Goal: Find specific fact: Find specific fact

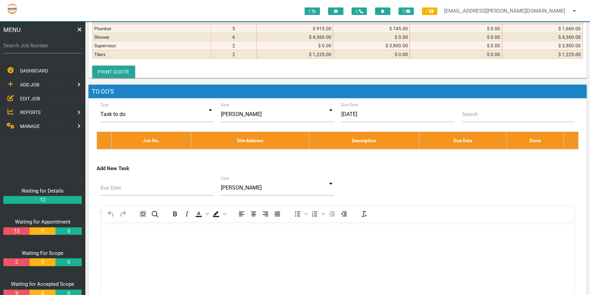
scroll to position [2713, 0]
drag, startPoint x: 36, startPoint y: 47, endPoint x: 43, endPoint y: 47, distance: 7.2
click at [36, 47] on label "Search Job Number" at bounding box center [42, 46] width 78 height 8
click at [36, 47] on input "Search Job Number" at bounding box center [42, 46] width 78 height 16
click at [13, 46] on label "Search Job Number" at bounding box center [42, 46] width 78 height 8
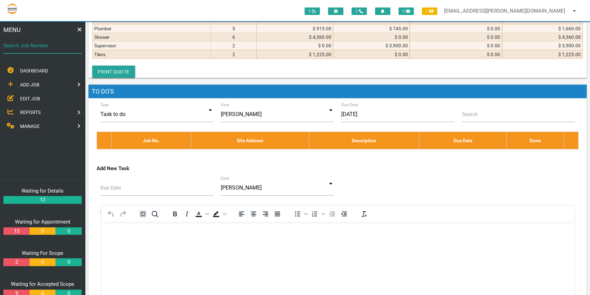
click at [13, 46] on input "Search Job Number" at bounding box center [42, 46] width 78 height 16
click at [18, 47] on input "1774" at bounding box center [42, 46] width 78 height 16
type input "1746"
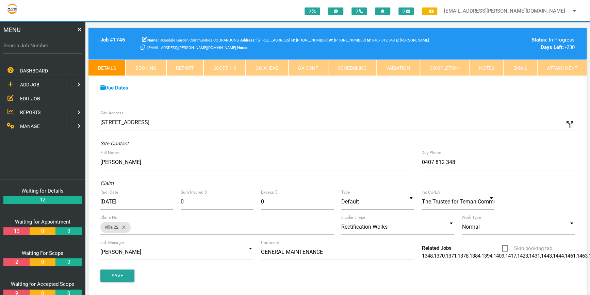
click at [226, 64] on link "Scope 1 - 3" at bounding box center [224, 68] width 42 height 16
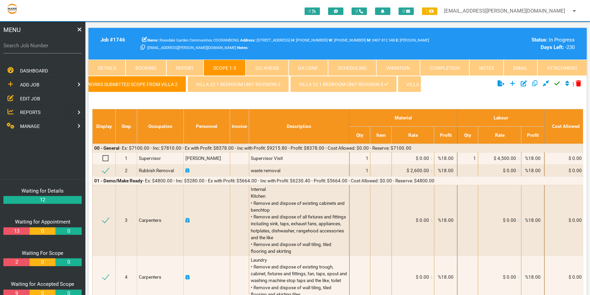
scroll to position [0, 80]
drag, startPoint x: 334, startPoint y: 94, endPoint x: 413, endPoint y: 93, distance: 79.3
click at [413, 93] on ul "VILLA 22 FIRST SCOPE OF WORKS SUBMITTED SCOPE FROM VILLA 2 VILLA 22 1 BEDROOM U…" at bounding box center [254, 85] width 332 height 19
click at [348, 83] on link "Villa 22 1 Bedroom Unit revision 3" at bounding box center [317, 84] width 106 height 16
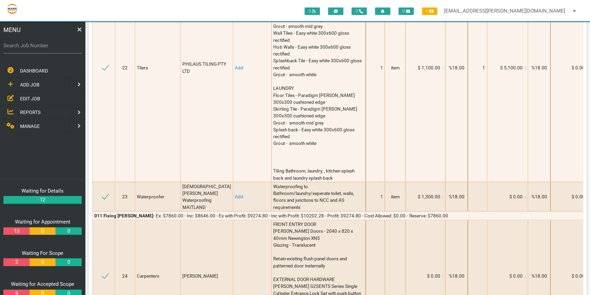
scroll to position [2413, 0]
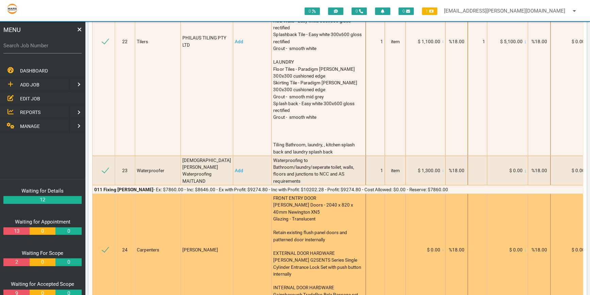
scroll to position [2475, 0]
drag, startPoint x: 295, startPoint y: 104, endPoint x: 342, endPoint y: 109, distance: 46.9
click at [342, 195] on div "FRONT ENTRY DOOR [PERSON_NAME] Doors - 2040 x 820 x 40mm Newington XN5 Glazing …" at bounding box center [318, 250] width 91 height 110
copy span "2040 x 820 x 40mm Newington XN5"
click at [380, 194] on td at bounding box center [375, 250] width 19 height 112
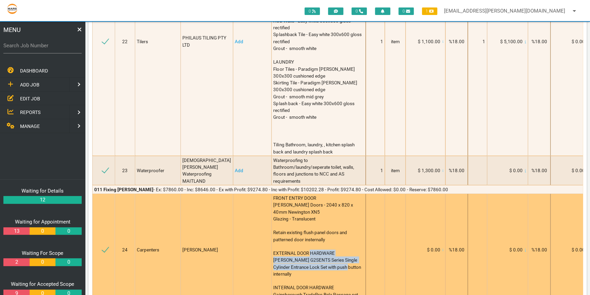
drag, startPoint x: 265, startPoint y: 161, endPoint x: 357, endPoint y: 168, distance: 92.1
click at [357, 195] on div "FRONT ENTRY DOOR [PERSON_NAME] Doors - 2040 x 820 x 40mm Newington XN5 Glazing …" at bounding box center [318, 250] width 91 height 110
copy span "[PERSON_NAME] G2SENTS Series Single Cylinder Entrance Lock Set with push button…"
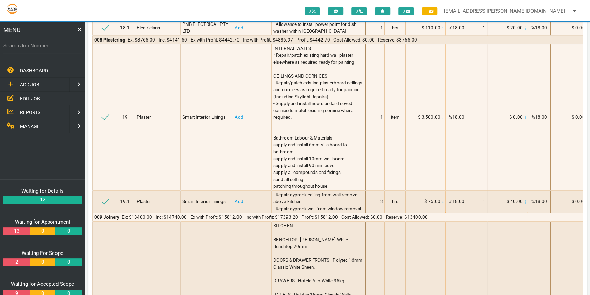
scroll to position [1856, 0]
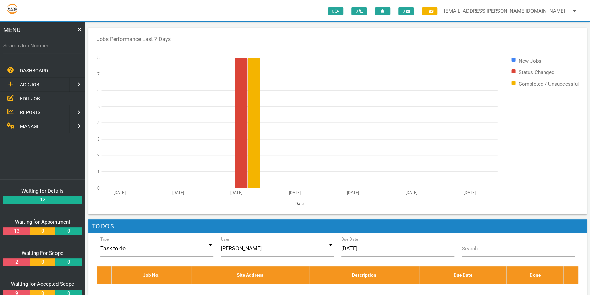
click at [28, 45] on label "Search Job Number" at bounding box center [42, 46] width 78 height 8
click at [28, 45] on input "Search Job Number" at bounding box center [42, 46] width 78 height 16
drag, startPoint x: 11, startPoint y: 46, endPoint x: 36, endPoint y: 40, distance: 25.6
click at [11, 46] on label "Search Job Number" at bounding box center [42, 46] width 78 height 8
click at [11, 46] on input "Search Job Number" at bounding box center [42, 46] width 78 height 16
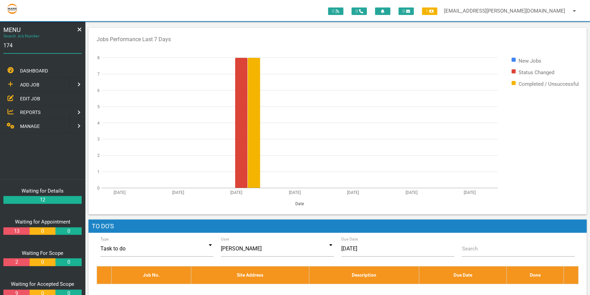
type input "1743"
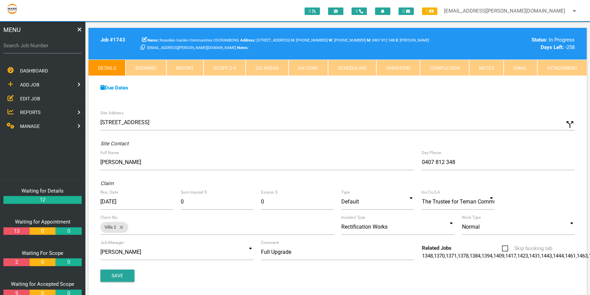
click at [232, 65] on link "Scope 2 - 4" at bounding box center [224, 68] width 42 height 16
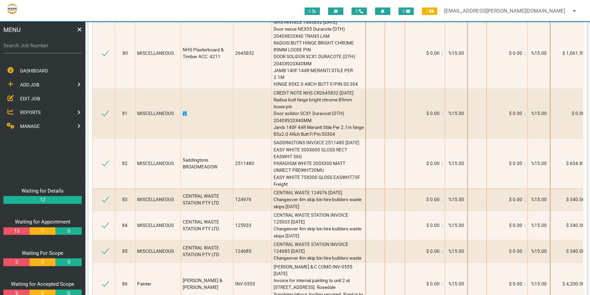
scroll to position [4919, 0]
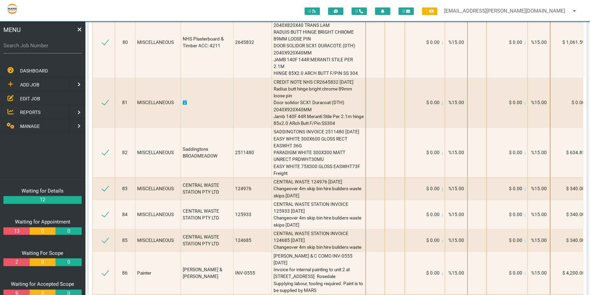
drag, startPoint x: 345, startPoint y: 230, endPoint x: 264, endPoint y: 231, distance: 81.3
copy span "PROS PRIVACY BELA SC 1410PROBELSC"
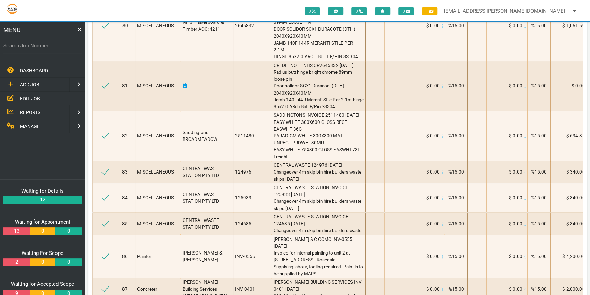
scroll to position [4950, 0]
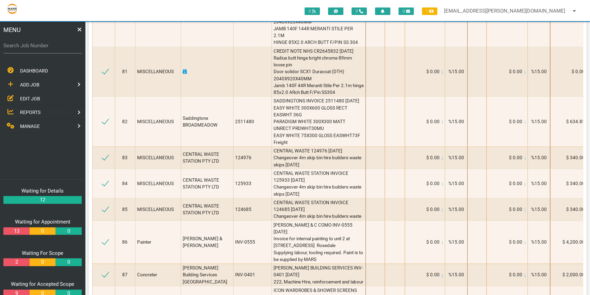
drag, startPoint x: 265, startPoint y: 229, endPoint x: 338, endPoint y: 231, distance: 72.8
copy span "LEGGE G50PD C6/C4 SPA ACP ENTR"
